Goal: Task Accomplishment & Management: Manage account settings

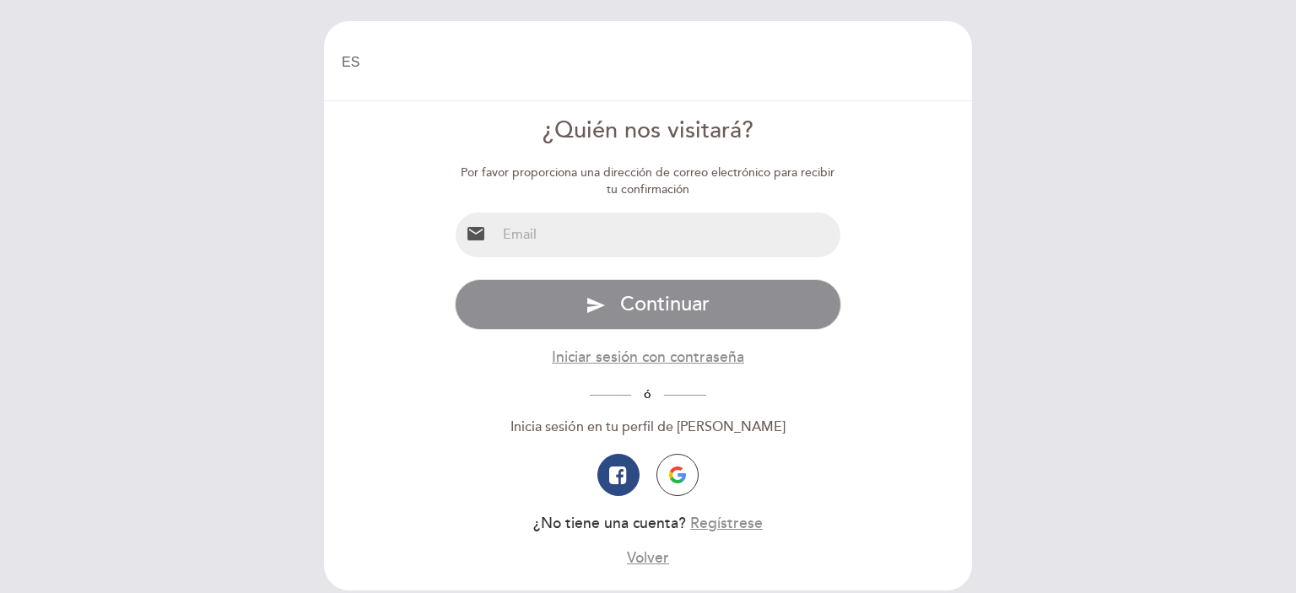
select select "es"
click at [549, 238] on input "email" at bounding box center [668, 235] width 345 height 45
type input "[EMAIL_ADDRESS][DOMAIN_NAME]"
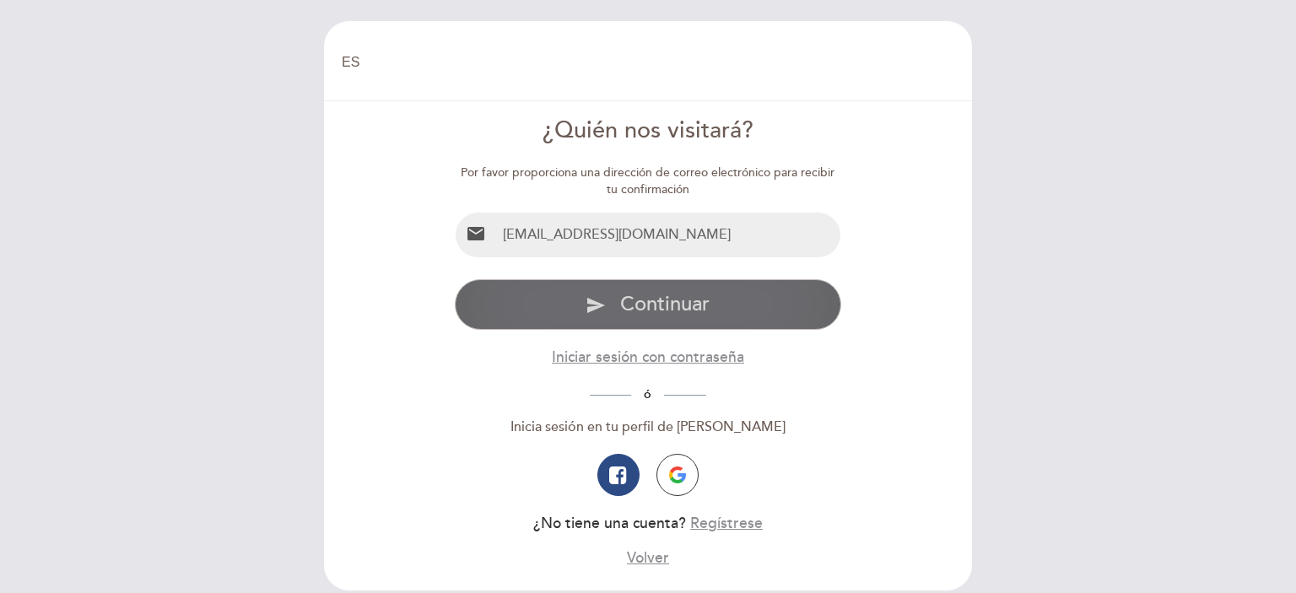
click at [660, 311] on span "Continuar" at bounding box center [664, 304] width 89 height 24
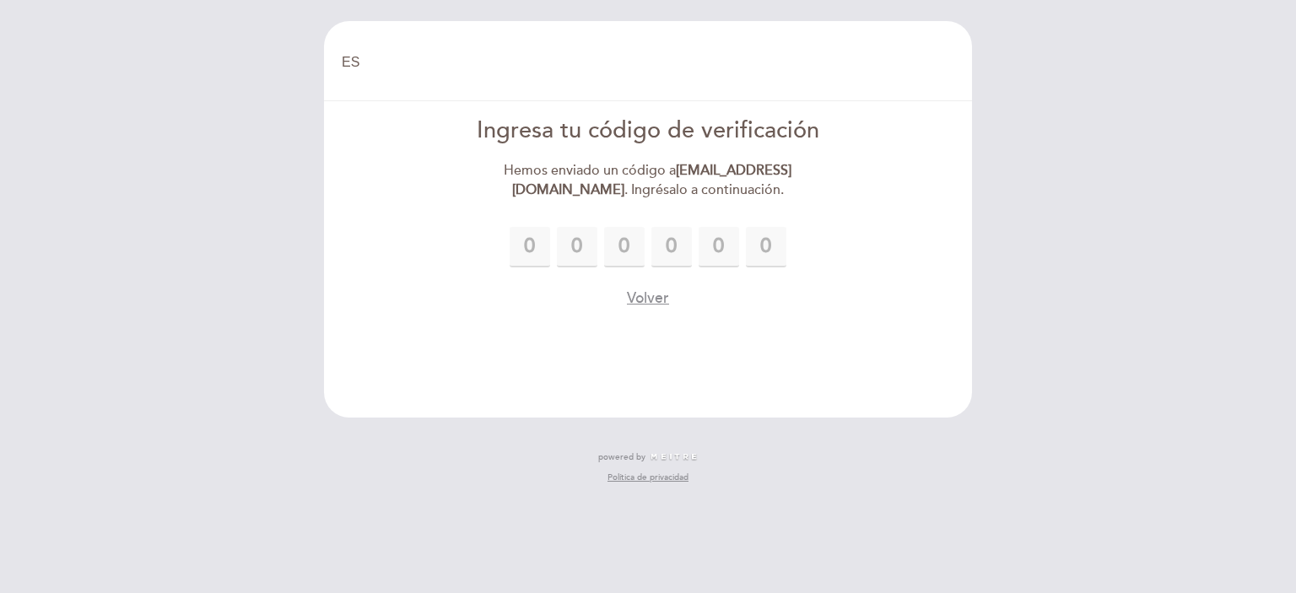
type input "9"
type input "2"
type input "0"
type input "1"
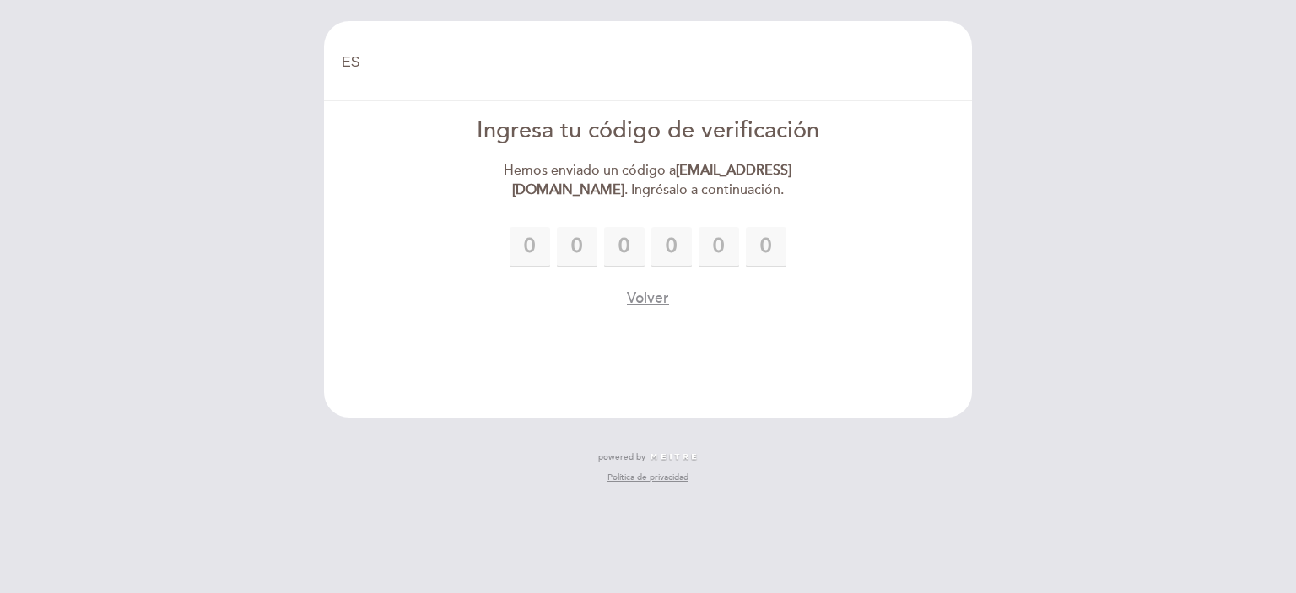
type input "8"
click at [790, 318] on header "EN ES PT [GEOGRAPHIC_DATA] [GEOGRAPHIC_DATA], Cambiar usuario Hacer una reserva…" at bounding box center [648, 219] width 648 height 397
